Goal: Task Accomplishment & Management: Use online tool/utility

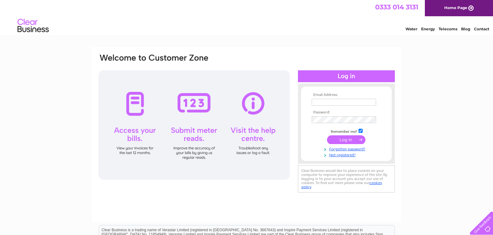
type input "ajcelebrations@outlook.com"
click at [348, 139] on input "submit" at bounding box center [346, 139] width 38 height 9
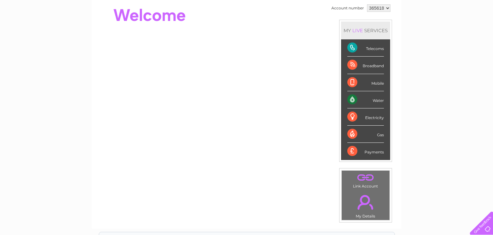
scroll to position [94, 0]
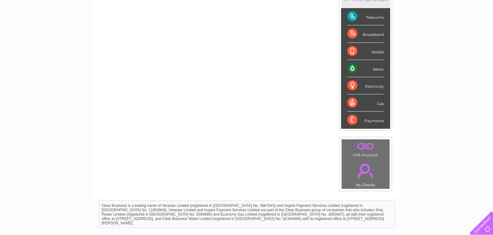
click at [351, 68] on div "Water" at bounding box center [365, 68] width 37 height 17
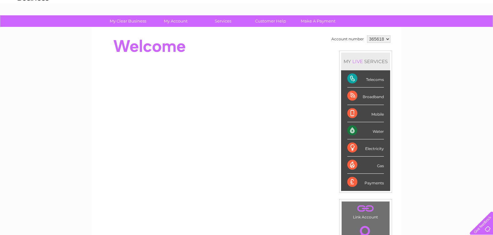
scroll to position [31, 0]
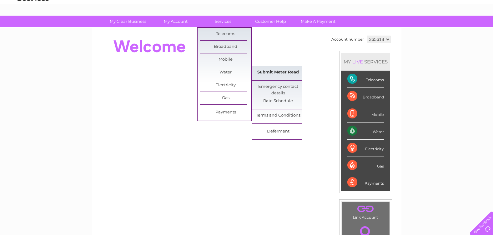
click at [289, 70] on link "Submit Meter Read" at bounding box center [278, 72] width 52 height 13
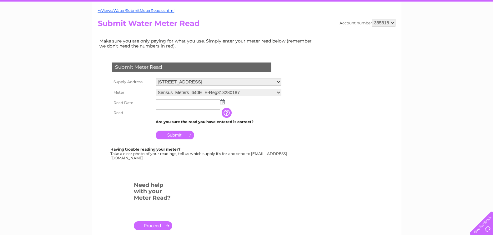
scroll to position [63, 0]
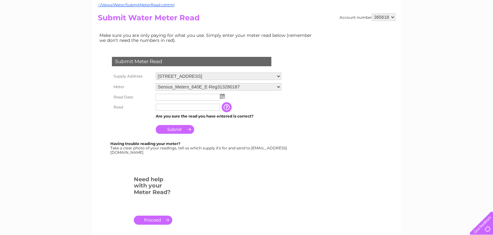
click at [222, 97] on img at bounding box center [222, 96] width 5 height 5
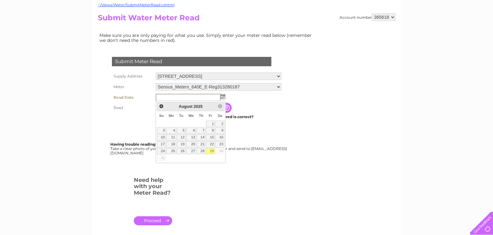
click at [213, 151] on link "29" at bounding box center [210, 151] width 9 height 6
type input "[DATE]"
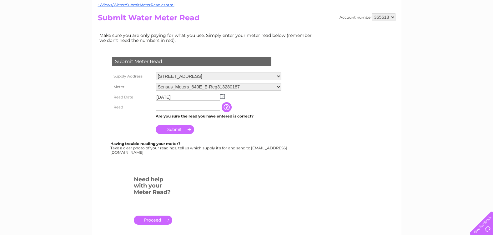
click at [207, 107] on input "text" at bounding box center [188, 107] width 64 height 7
type input "10"
click at [187, 128] on input "Submit" at bounding box center [175, 130] width 38 height 9
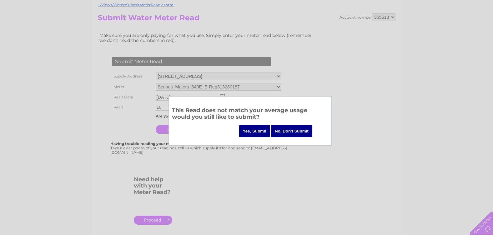
click at [250, 131] on input "Yes, Submit" at bounding box center [254, 131] width 31 height 12
